Goal: Task Accomplishment & Management: Use online tool/utility

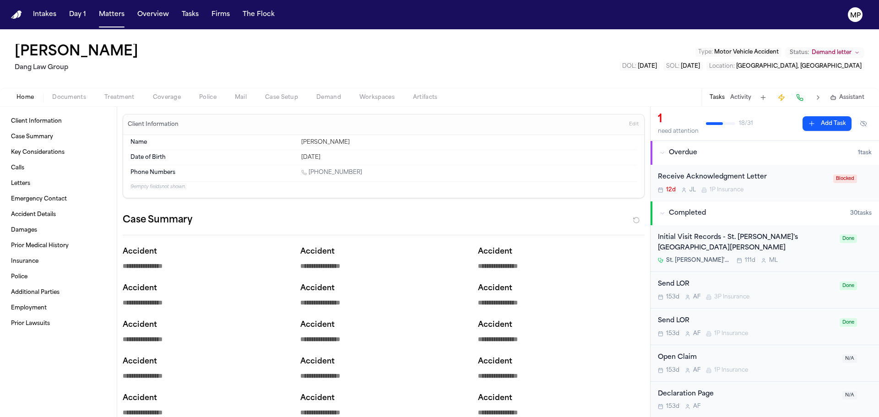
click at [117, 23] on nav "Intakes Day 1 Matters Overview Tasks Firms The Flock MP" at bounding box center [439, 14] width 879 height 29
click at [117, 17] on button "Matters" at bounding box center [111, 14] width 33 height 16
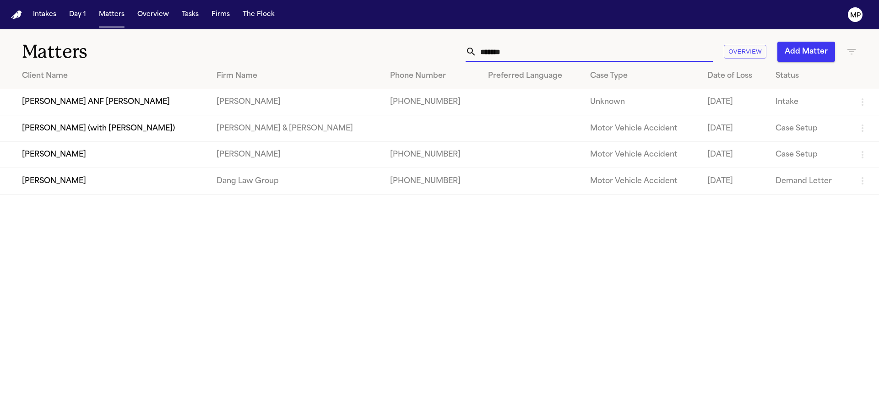
drag, startPoint x: 568, startPoint y: 48, endPoint x: 388, endPoint y: 51, distance: 180.0
click at [396, 54] on div "******* Overview Add Matter" at bounding box center [561, 52] width 592 height 20
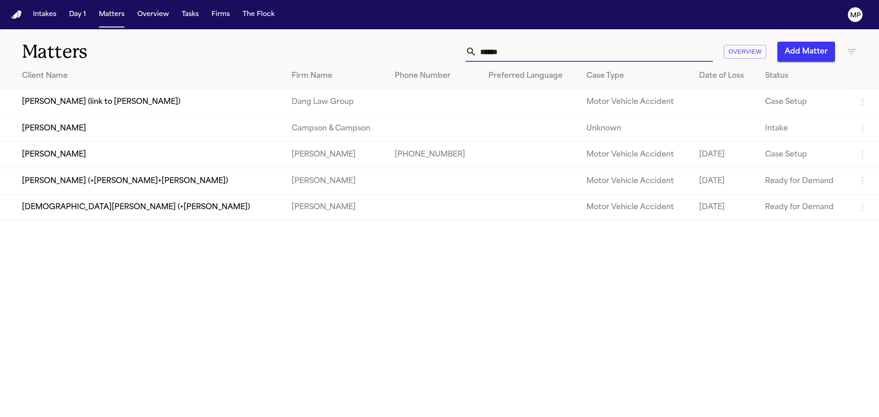
type input "******"
click at [89, 147] on td "[PERSON_NAME]" at bounding box center [142, 155] width 284 height 26
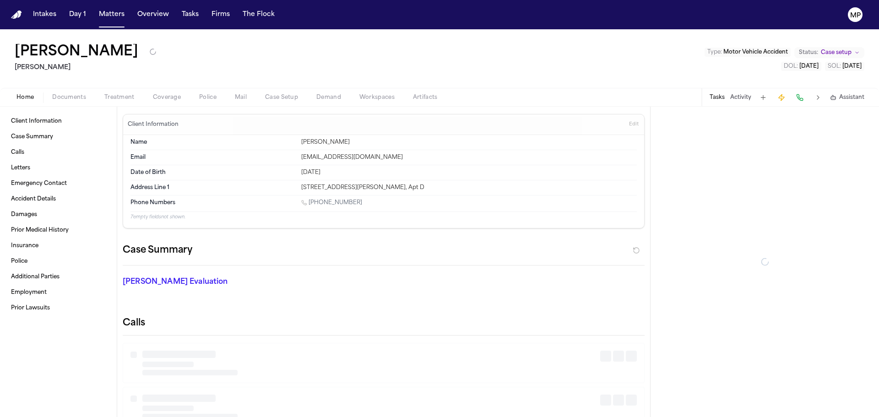
click at [52, 96] on button "Documents" at bounding box center [69, 97] width 52 height 11
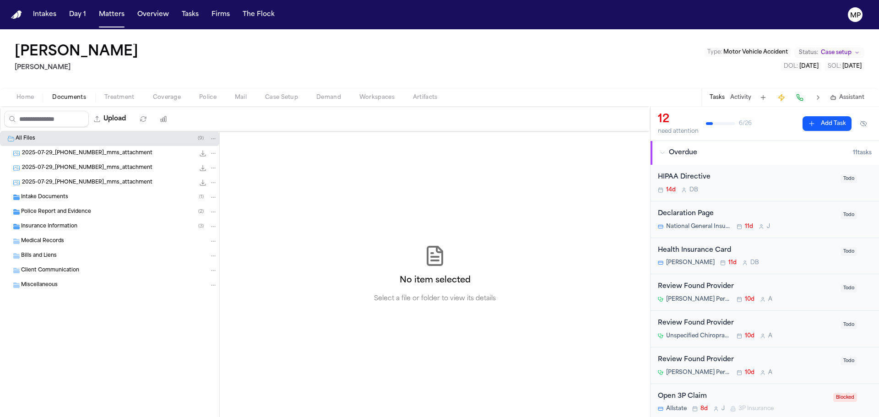
click at [779, 212] on div "Declaration Page" at bounding box center [746, 214] width 177 height 11
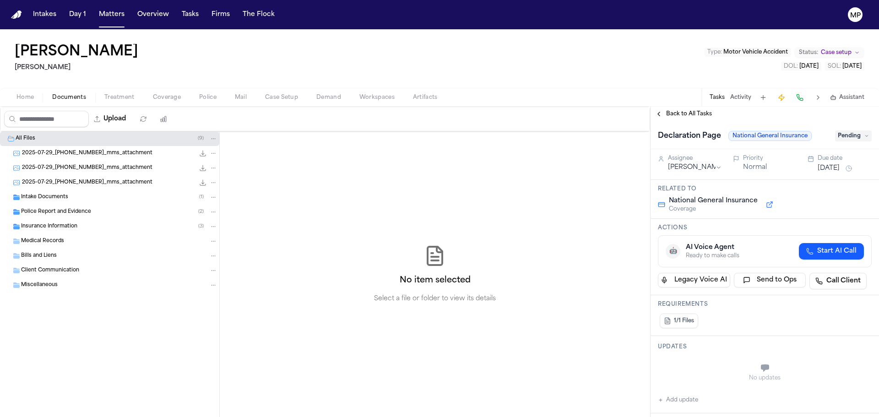
click at [866, 138] on span "Pending" at bounding box center [853, 136] width 37 height 11
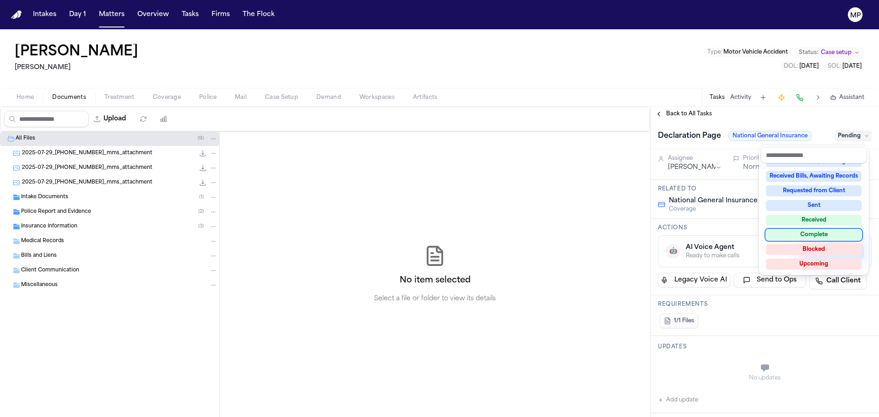
click at [825, 236] on div "Complete" at bounding box center [814, 234] width 96 height 11
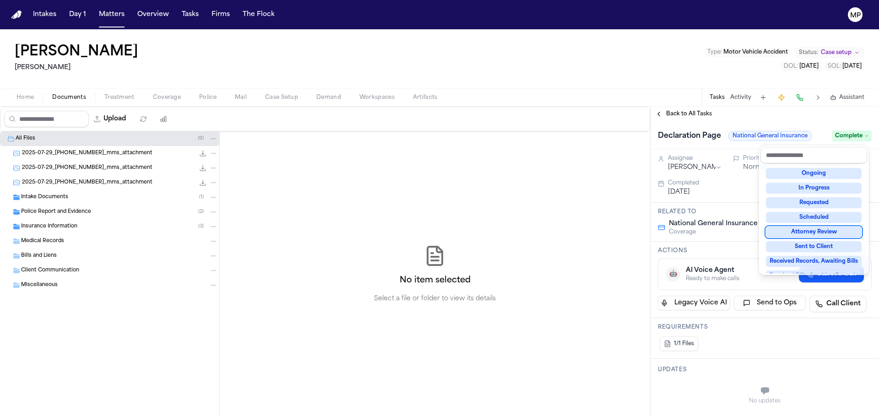
drag, startPoint x: 311, startPoint y: 66, endPoint x: 300, endPoint y: 71, distance: 11.9
click at [310, 67] on div "[PERSON_NAME] Type : Motor Vehicle Accident Status: Case setup DOL : [DATE] SOL…" at bounding box center [439, 223] width 879 height 388
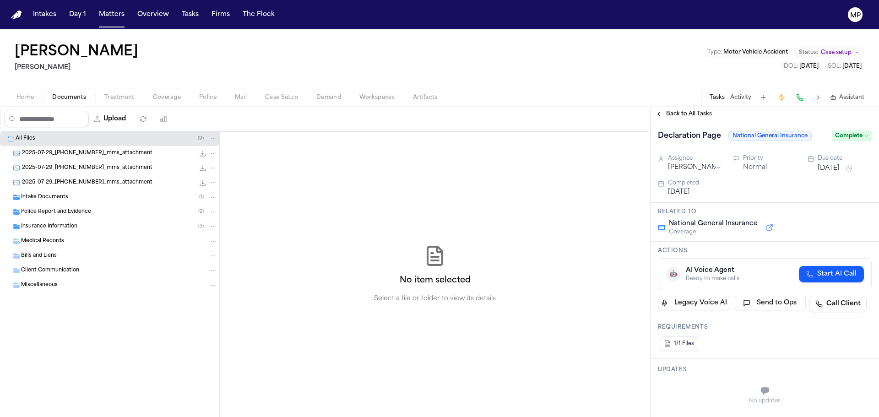
click at [60, 220] on div "Insurance Information ( 3 )" at bounding box center [109, 226] width 219 height 15
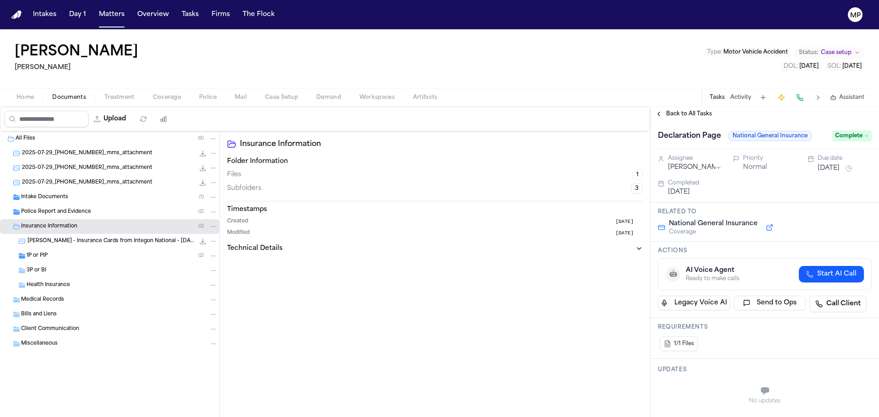
click at [69, 254] on div "1P or PIP ( 2 )" at bounding box center [122, 256] width 191 height 8
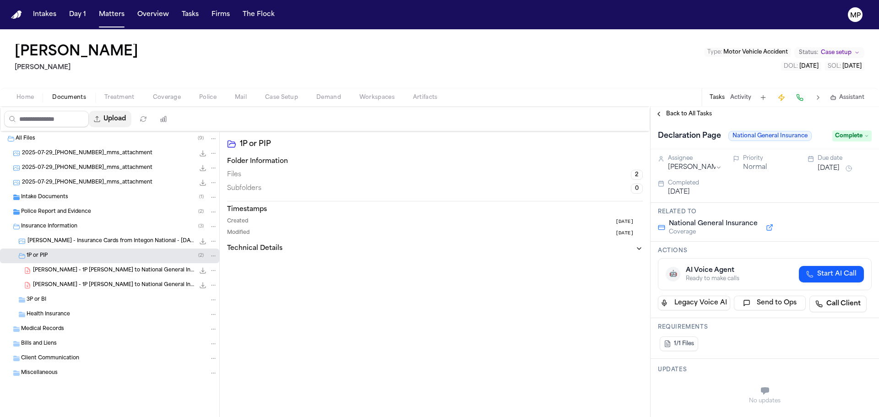
click at [115, 114] on button "Upload" at bounding box center [110, 119] width 43 height 16
select select "**********"
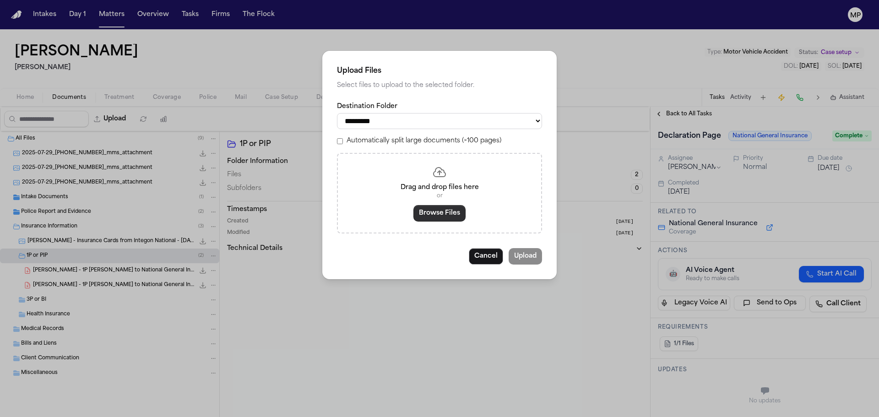
click at [430, 212] on button "Browse Files" at bounding box center [440, 213] width 52 height 16
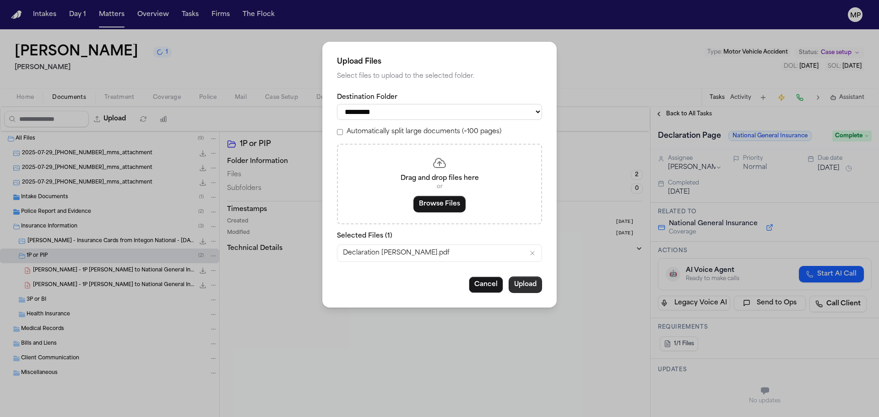
click at [518, 285] on button "Upload" at bounding box center [525, 285] width 33 height 16
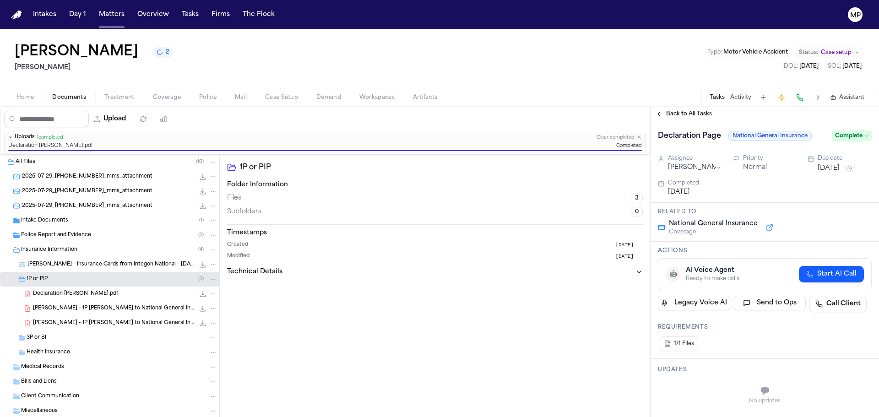
click at [385, 66] on div "[PERSON_NAME] 2 [PERSON_NAME] Type : Motor Vehicle Accident Status: Case setup …" at bounding box center [439, 58] width 879 height 59
